Goal: Information Seeking & Learning: Learn about a topic

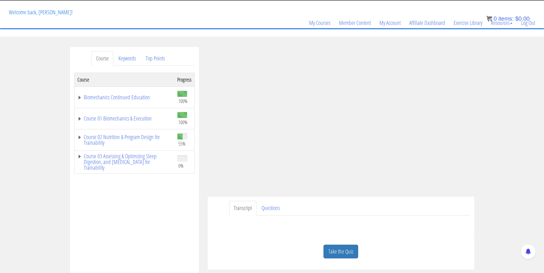
scroll to position [70, 0]
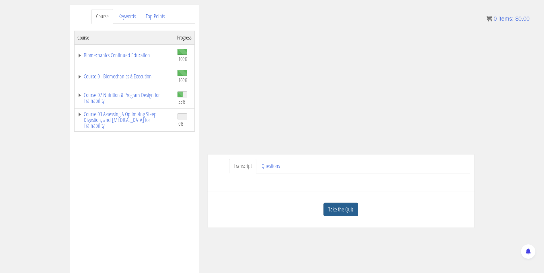
click at [355, 209] on link "Take the Quiz" at bounding box center [340, 210] width 35 height 14
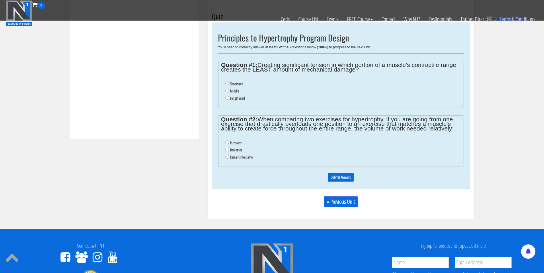
scroll to position [173, 0]
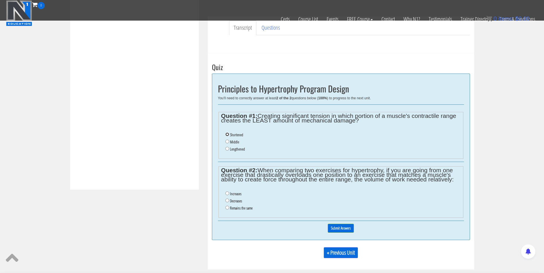
click at [227, 134] on input "Shortened" at bounding box center [227, 135] width 4 height 4
radio input "true"
click at [227, 200] on input "Decreases" at bounding box center [227, 201] width 4 height 4
radio input "true"
click at [348, 230] on input "Submit Answers" at bounding box center [341, 228] width 26 height 9
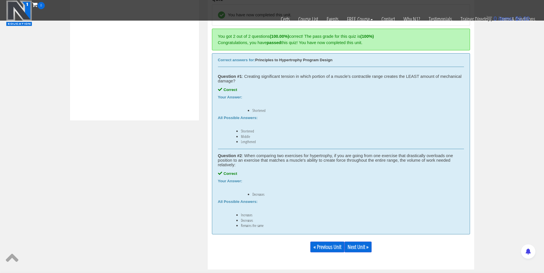
scroll to position [260, 0]
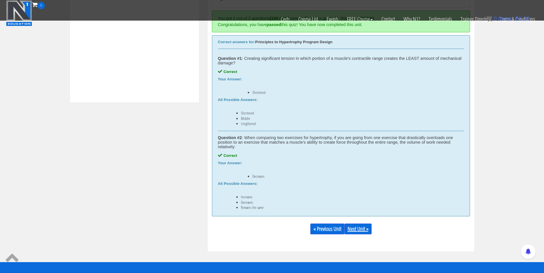
click at [354, 229] on link "Next Unit »" at bounding box center [357, 229] width 27 height 11
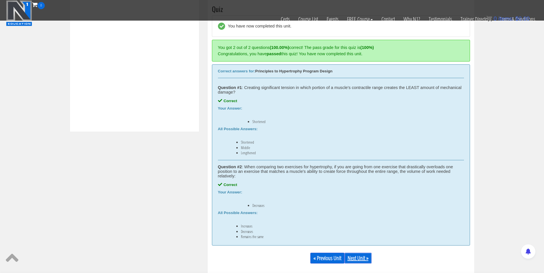
scroll to position [230, 0]
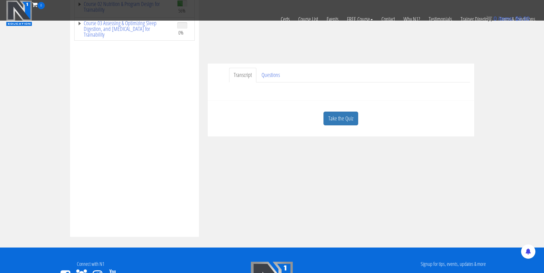
scroll to position [124, 0]
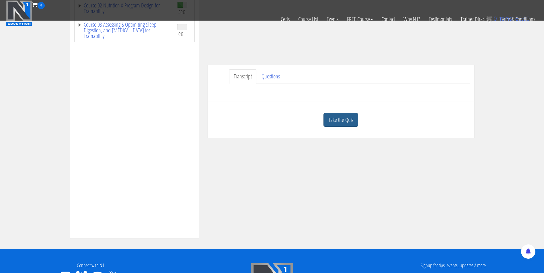
click at [337, 125] on link "Take the Quiz" at bounding box center [340, 120] width 35 height 14
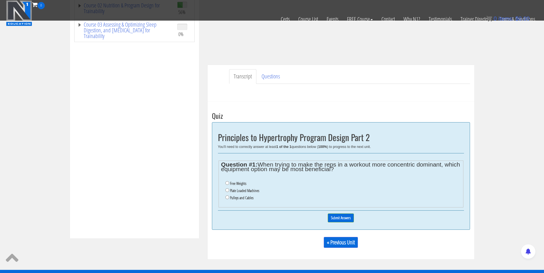
click at [237, 183] on label "Free Weights" at bounding box center [238, 183] width 16 height 5
click at [229, 183] on input "Free Weights" at bounding box center [227, 183] width 4 height 4
radio input "true"
click at [237, 189] on label "Plate Loaded Machines" at bounding box center [244, 191] width 29 height 5
click at [229, 189] on input "Plate Loaded Machines" at bounding box center [227, 191] width 4 height 4
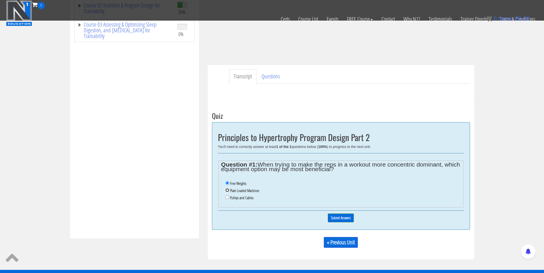
radio input "true"
click at [238, 196] on label "Pulleys and Cables" at bounding box center [242, 198] width 24 height 5
click at [229, 196] on input "Pulleys and Cables" at bounding box center [227, 198] width 4 height 4
radio input "true"
click at [341, 218] on input "Submit Answers" at bounding box center [341, 218] width 26 height 9
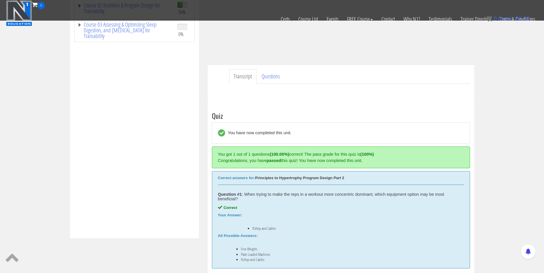
scroll to position [218, 0]
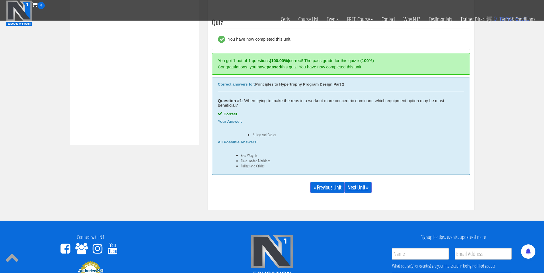
click at [363, 191] on link "Next Unit »" at bounding box center [357, 187] width 27 height 11
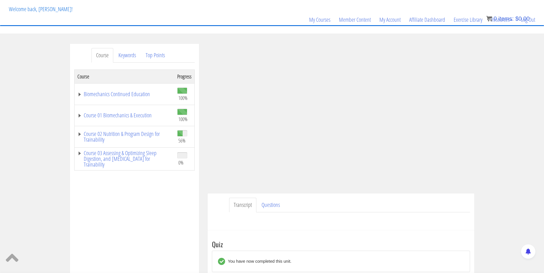
scroll to position [0, 0]
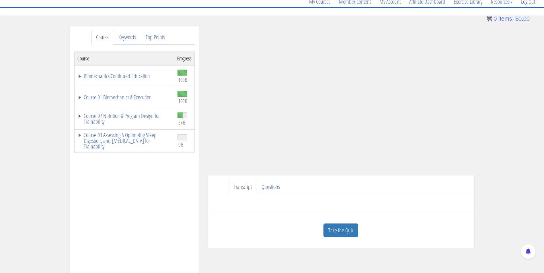
scroll to position [53, 0]
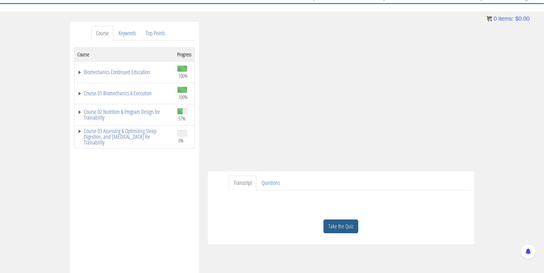
click at [345, 224] on link "Take the Quiz" at bounding box center [340, 227] width 35 height 14
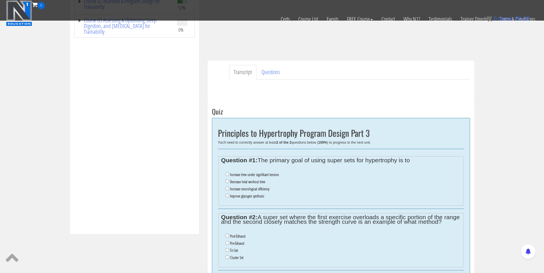
scroll to position [132, 0]
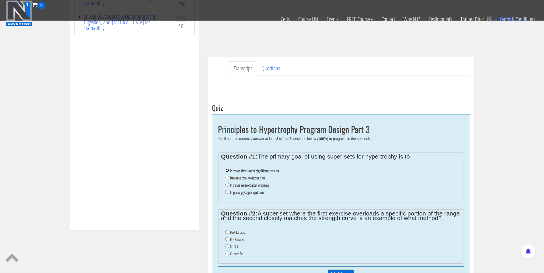
click at [227, 170] on input "Increase time under significant tension" at bounding box center [227, 171] width 4 height 4
radio input "true"
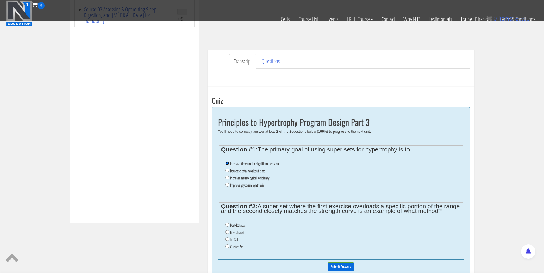
scroll to position [153, 0]
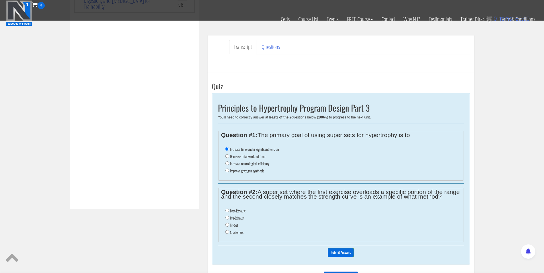
click at [240, 217] on label "Pre-Exhaust" at bounding box center [237, 218] width 14 height 5
click at [229, 217] on input "Pre-Exhaust" at bounding box center [227, 218] width 4 height 4
radio input "true"
click at [342, 254] on input "Submit Answers" at bounding box center [341, 252] width 26 height 9
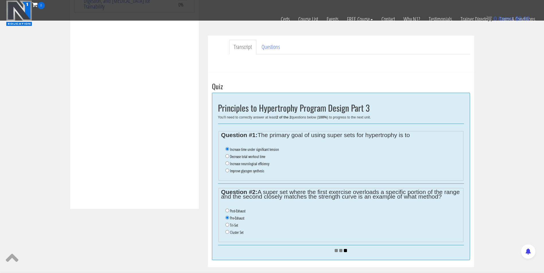
click at [345, 157] on li "Decrease total workout time" at bounding box center [342, 156] width 235 height 7
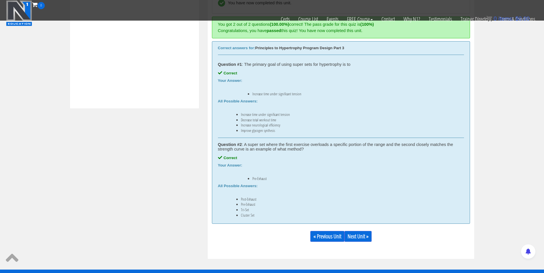
scroll to position [253, 0]
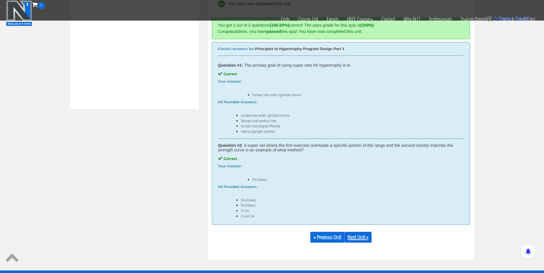
click at [357, 236] on link "Next Unit »" at bounding box center [357, 237] width 27 height 11
